Goal: Task Accomplishment & Management: Manage account settings

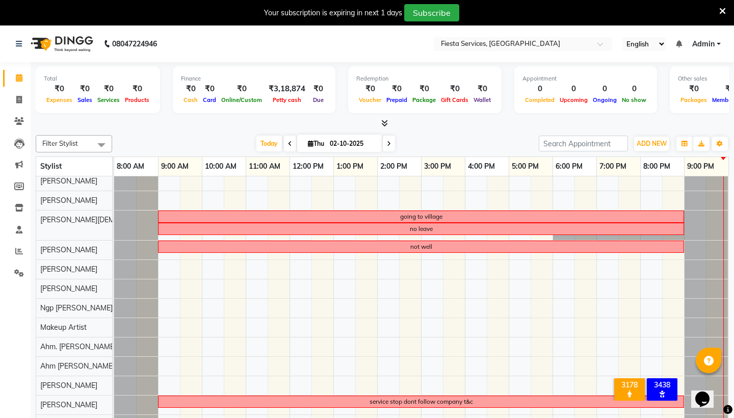
scroll to position [5, 0]
click at [387, 145] on icon at bounding box center [389, 144] width 4 height 6
type input "03-10-2025"
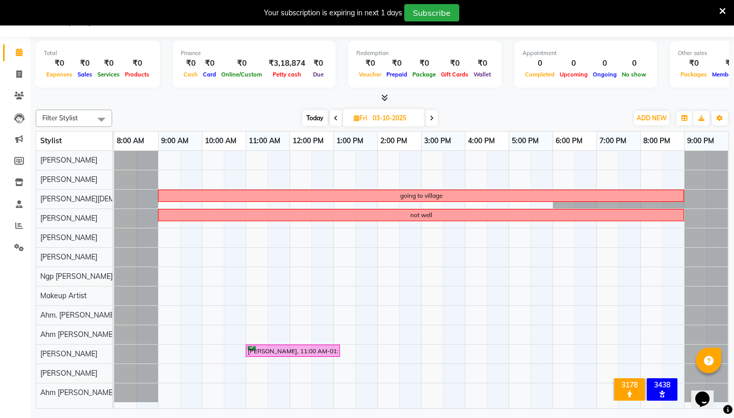
scroll to position [25, 0]
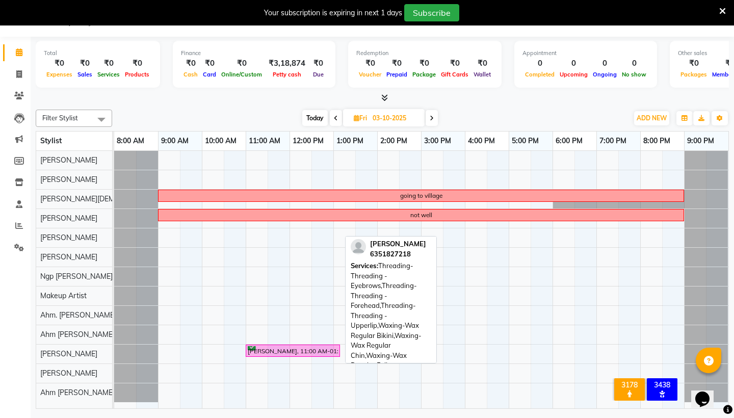
click at [283, 349] on div "[PERSON_NAME], 11:00 AM-01:10 PM, Threading-Threading - Eyebrows,Threading-Thre…" at bounding box center [293, 351] width 92 height 10
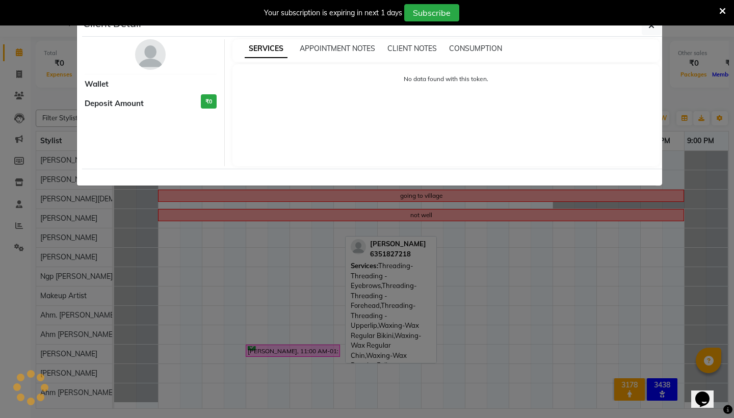
select select "6"
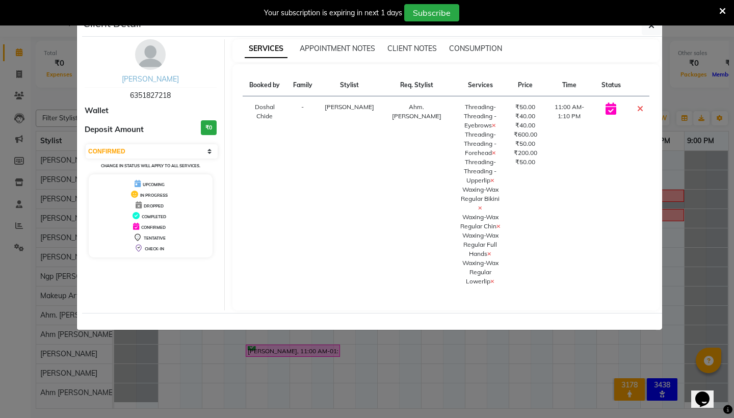
click at [150, 78] on link "Shlok Thakkar" at bounding box center [150, 78] width 57 height 9
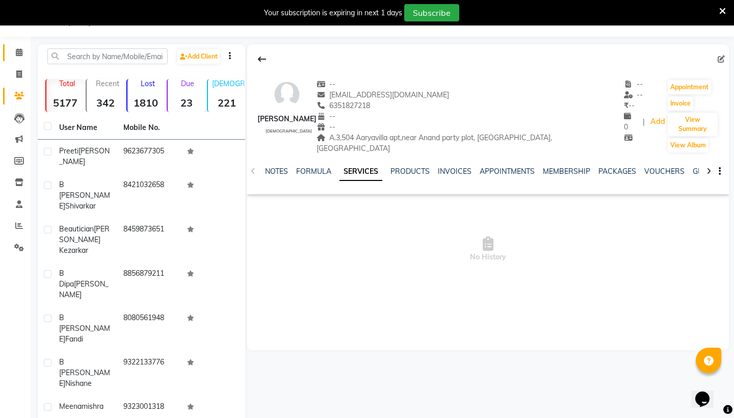
click at [19, 48] on span at bounding box center [19, 53] width 18 height 12
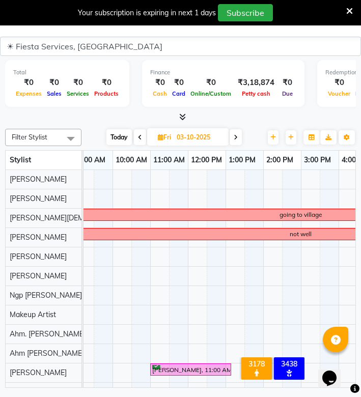
scroll to position [25, 0]
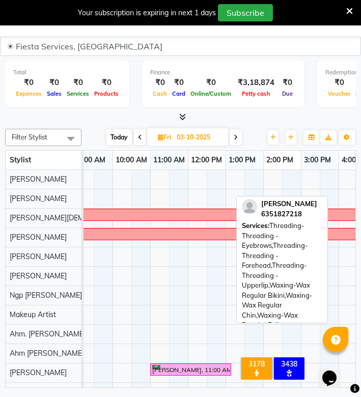
click at [166, 368] on div "[PERSON_NAME], 11:00 AM-01:10 PM, Threading-Threading - Eyebrows,Threading-Thre…" at bounding box center [190, 370] width 79 height 10
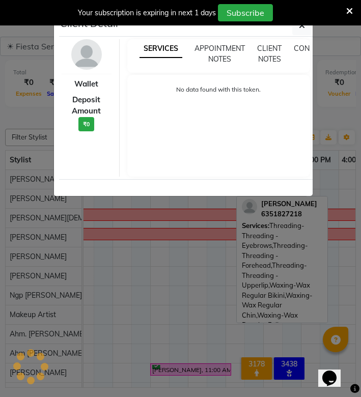
select select "6"
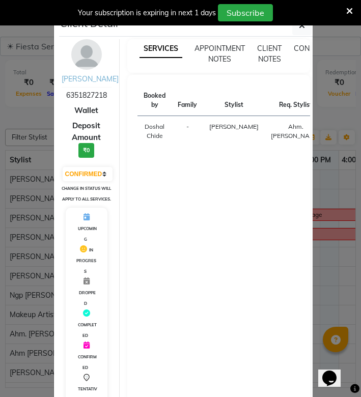
click at [99, 79] on link "Shlok Thakkar" at bounding box center [90, 78] width 57 height 9
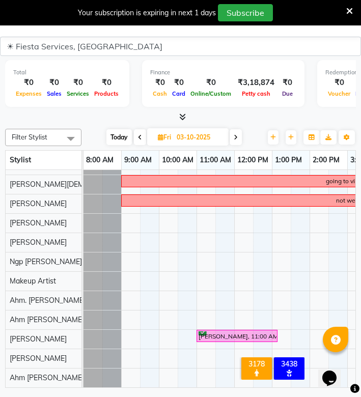
scroll to position [34, 0]
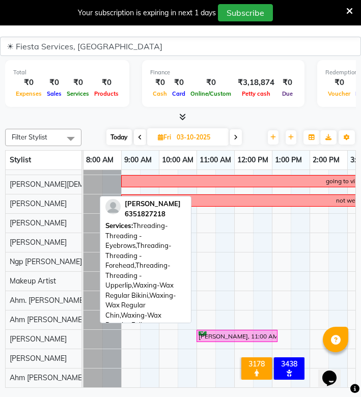
click at [222, 334] on div "[PERSON_NAME], 11:00 AM-01:10 PM, Threading-Threading - Eyebrows,Threading-Thre…" at bounding box center [237, 337] width 79 height 10
select select "6"
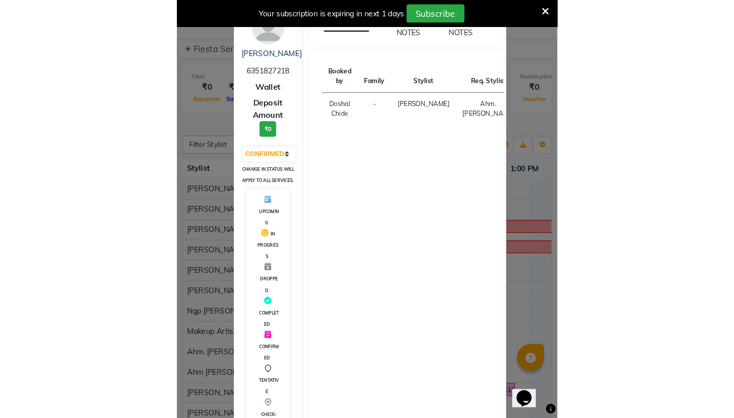
scroll to position [0, 0]
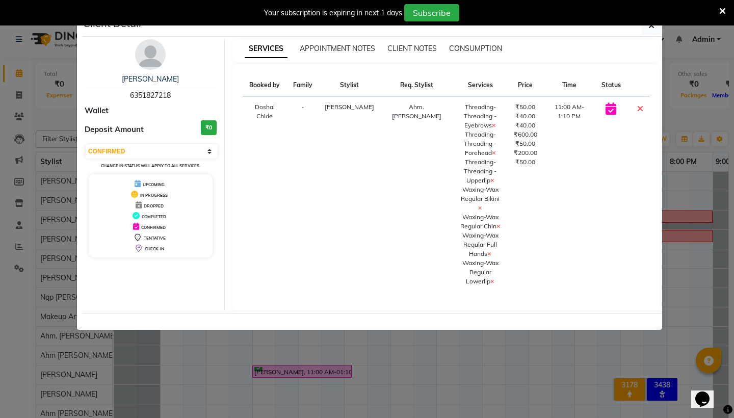
click at [653, 25] on div "Your subscription is expiring in next 1 days Subscribe" at bounding box center [367, 12] width 734 height 25
click at [652, 29] on icon "button" at bounding box center [651, 25] width 6 height 8
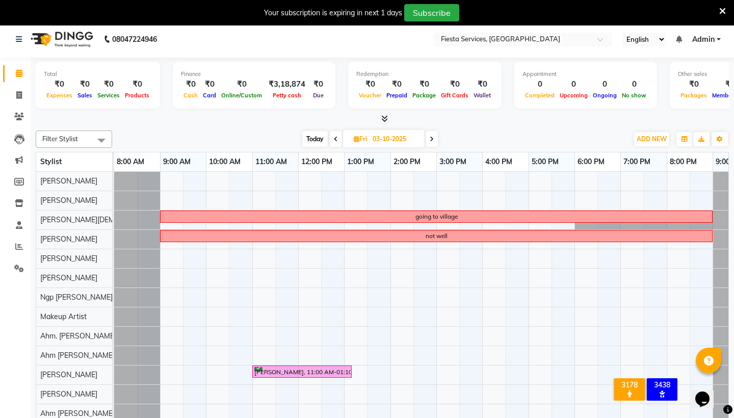
click at [722, 10] on icon at bounding box center [722, 11] width 7 height 9
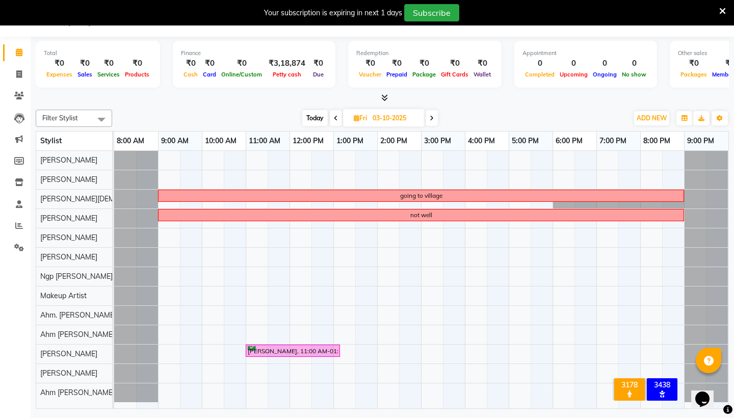
scroll to position [25, 0]
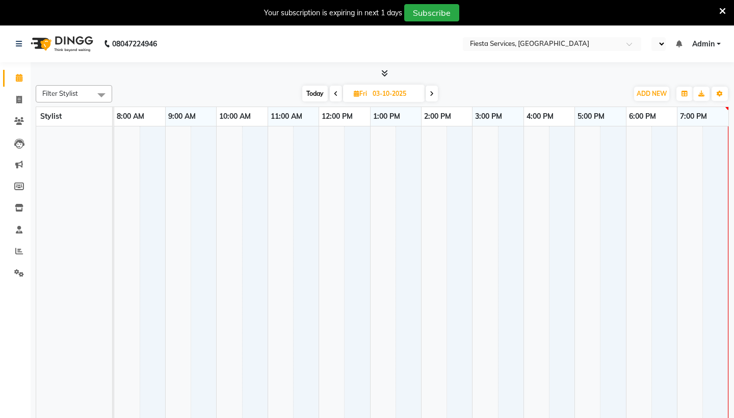
select select "en"
